Goal: Check status: Check status

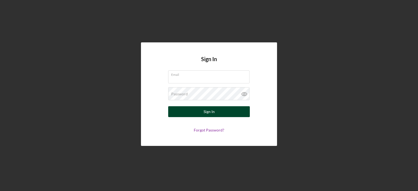
type input "[EMAIL_ADDRESS][DOMAIN_NAME]"
click at [181, 110] on button "Sign In" at bounding box center [209, 111] width 82 height 11
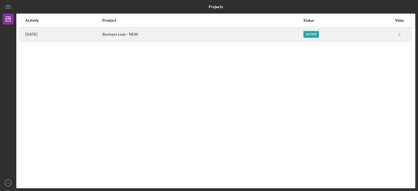
click at [364, 36] on div "Active" at bounding box center [347, 35] width 89 height 14
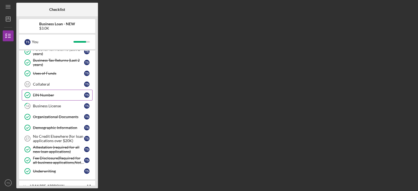
scroll to position [82, 0]
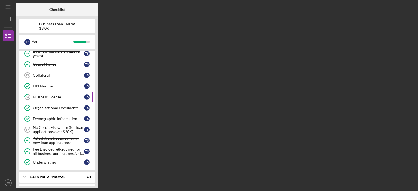
click at [70, 95] on div "Business License" at bounding box center [58, 97] width 51 height 4
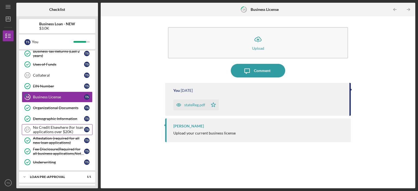
click at [54, 125] on div "No Credit Elsewhere (for loan applications over $20K)" at bounding box center [58, 129] width 51 height 9
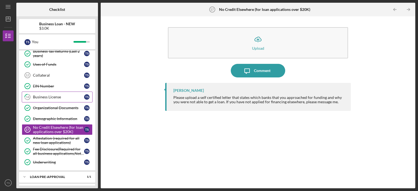
click at [54, 96] on div "Business License" at bounding box center [58, 97] width 51 height 4
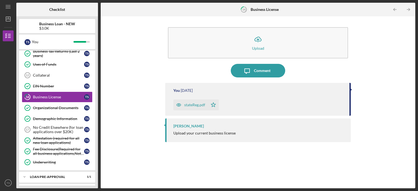
click at [195, 106] on div "stateReg.pdf" at bounding box center [194, 105] width 21 height 4
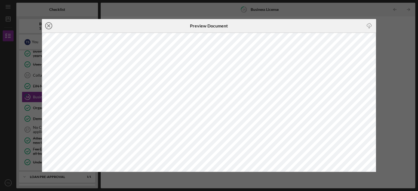
click at [52, 27] on icon "Icon/Close" at bounding box center [49, 26] width 14 height 14
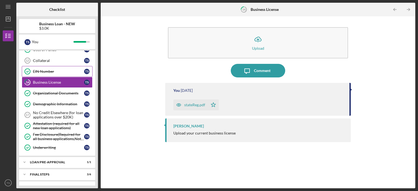
scroll to position [104, 0]
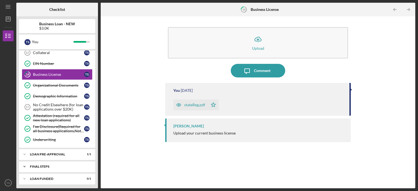
click at [51, 165] on div "FINAL STEPS" at bounding box center [59, 166] width 58 height 3
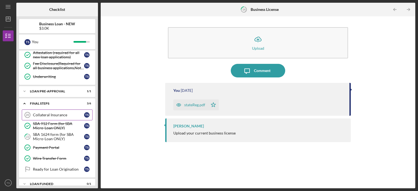
scroll to position [172, 0]
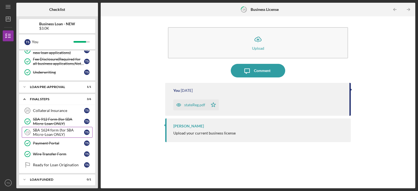
click at [65, 128] on div "SBA 1624 form (for SBA Micro-Loan ONLY)" at bounding box center [58, 132] width 51 height 9
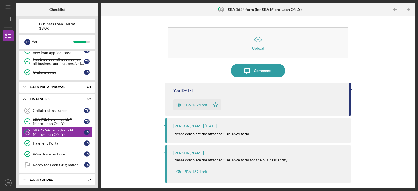
click at [195, 105] on div "SBA 1624.pdf" at bounding box center [195, 105] width 23 height 4
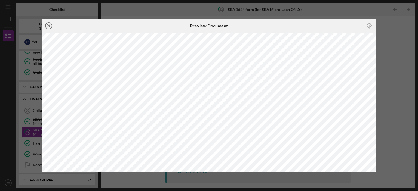
click at [50, 27] on icon "Icon/Close" at bounding box center [49, 26] width 14 height 14
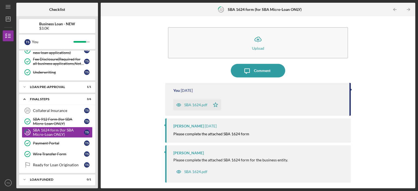
click at [122, 130] on div "Icon/Upload Upload Icon/Message Comment You [DATE] SBA 1624.pdf Icon/Star [PERS…" at bounding box center [257, 102] width 309 height 167
click at [59, 105] on link "Collateral Insurance 20 Collateral Insurance T S" at bounding box center [57, 110] width 71 height 11
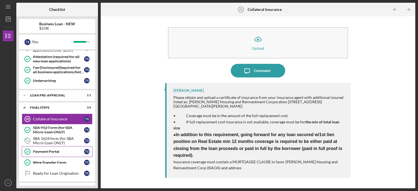
scroll to position [172, 0]
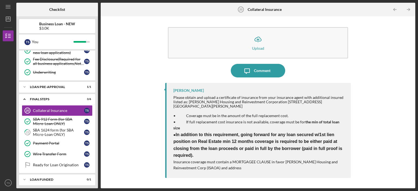
click at [109, 164] on div "Icon/Upload Upload Icon/Message Comment [PERSON_NAME] Please obtain and upload …" at bounding box center [257, 102] width 309 height 167
click at [70, 163] on div "Ready for Loan Origination" at bounding box center [58, 165] width 51 height 4
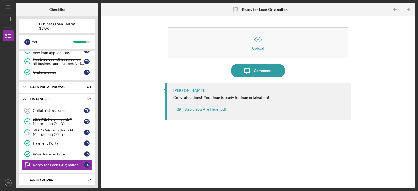
click at [109, 165] on div "Icon/Upload Upload Icon/Message Comment [PERSON_NAME] Congratulations! Your loa…" at bounding box center [257, 102] width 309 height 167
click at [53, 179] on div "LOAN FUNDED" at bounding box center [59, 179] width 58 height 3
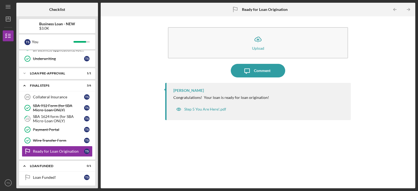
click at [118, 163] on div "Icon/Upload Upload Icon/Message Comment [PERSON_NAME] Congratulations! Your loa…" at bounding box center [257, 102] width 309 height 167
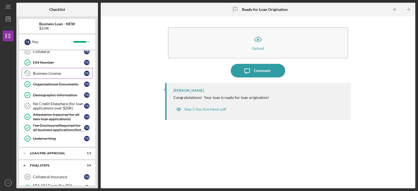
scroll to position [163, 0]
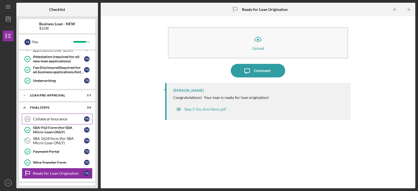
click at [47, 117] on div "Collateral Insurance" at bounding box center [58, 119] width 51 height 4
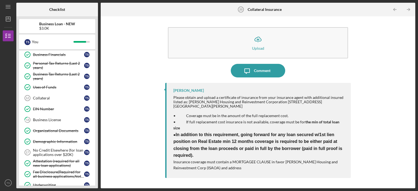
scroll to position [49, 0]
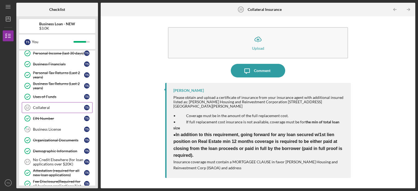
click at [48, 107] on div "Collateral" at bounding box center [58, 107] width 51 height 4
